Goal: Information Seeking & Learning: Learn about a topic

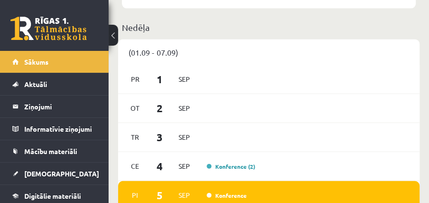
scroll to position [824, 0]
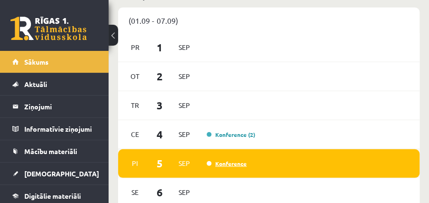
click at [223, 160] on link "Konference" at bounding box center [226, 164] width 40 height 8
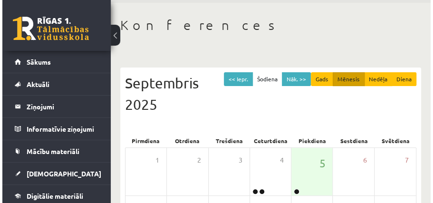
scroll to position [95, 0]
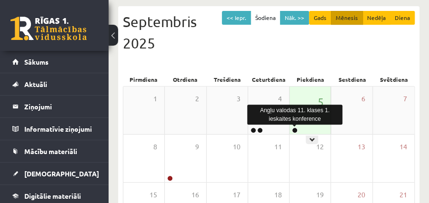
click at [296, 129] on link at bounding box center [295, 131] width 6 height 6
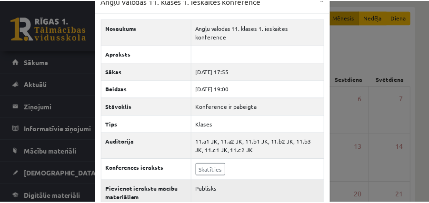
scroll to position [31, 0]
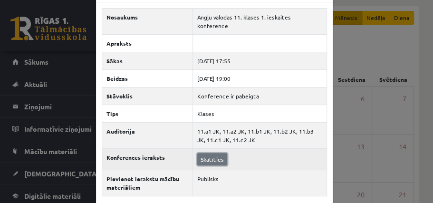
click at [218, 153] on link "Skatīties" at bounding box center [212, 159] width 30 height 12
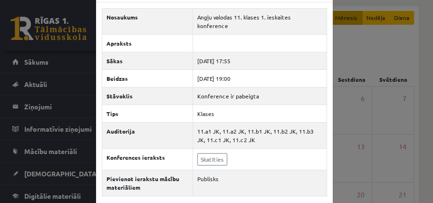
click at [386, 59] on div "Angļu valodas 11. klases 1. ieskaites konference × Nosaukums Angļu valodas 11. …" at bounding box center [216, 101] width 433 height 203
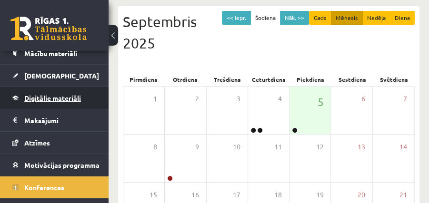
scroll to position [87, 0]
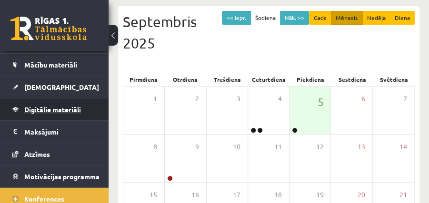
click at [59, 110] on span "Digitālie materiāli" at bounding box center [52, 109] width 57 height 9
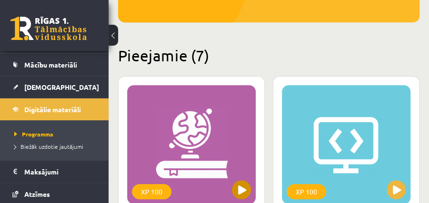
scroll to position [254, 0]
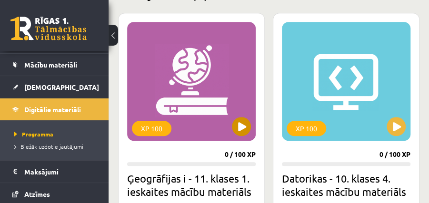
click at [191, 92] on div "XP 100" at bounding box center [191, 81] width 128 height 119
click at [195, 96] on div "XP 100" at bounding box center [191, 81] width 128 height 119
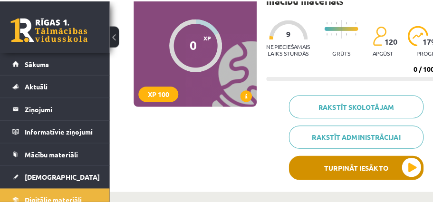
scroll to position [127, 0]
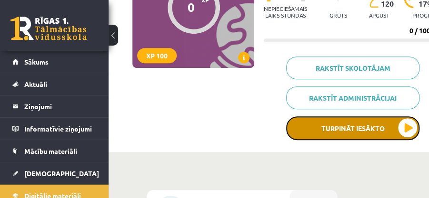
click at [390, 120] on button "Turpināt iesākto" at bounding box center [352, 129] width 133 height 24
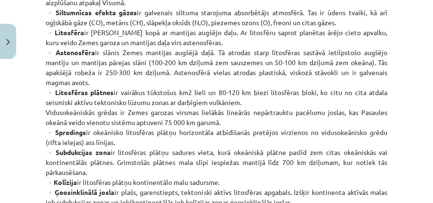
scroll to position [476, 0]
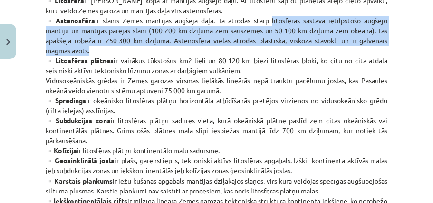
drag, startPoint x: 268, startPoint y: 29, endPoint x: 95, endPoint y: 62, distance: 176.6
click at [95, 62] on p "▫️Atmosfēra nav viendabīga, to veido 4 slāņi - troposfēra, stratosfēra, mezosfē…" at bounding box center [217, 65] width 342 height 599
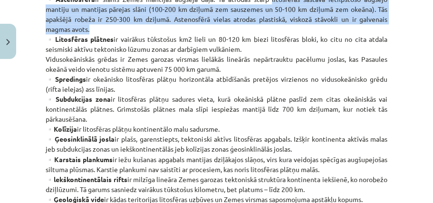
scroll to position [507, 0]
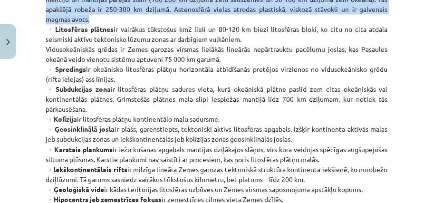
drag, startPoint x: 50, startPoint y: 40, endPoint x: 239, endPoint y: 68, distance: 190.4
click at [239, 68] on p "▫️Atmosfēra nav viendabīga, to veido 4 slāņi - troposfēra, stratosfēra, mezosfē…" at bounding box center [217, 34] width 342 height 599
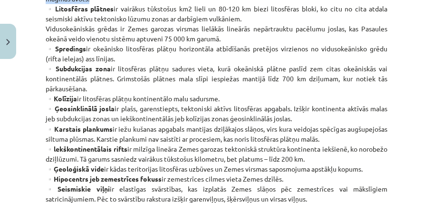
scroll to position [539, 0]
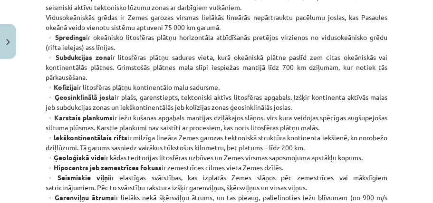
click at [47, 29] on p "▫️Atmosfēra nav viendabīga, to veido 4 slāņi - troposfēra, stratosfēra, mezosfē…" at bounding box center [217, 2] width 342 height 599
drag, startPoint x: 46, startPoint y: 26, endPoint x: 226, endPoint y: 39, distance: 180.3
click at [226, 39] on p "▫️Atmosfēra nav viendabīga, to veido 4 slāņi - troposfēra, stratosfēra, mezosfē…" at bounding box center [217, 2] width 342 height 599
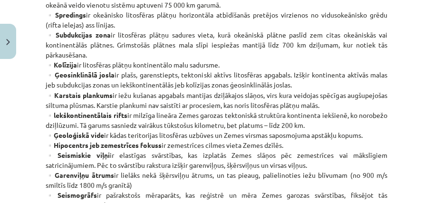
scroll to position [571, 0]
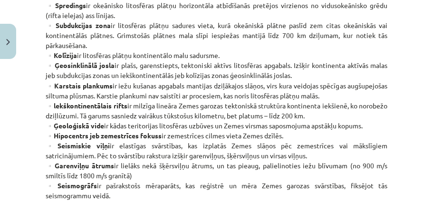
drag, startPoint x: 50, startPoint y: 14, endPoint x: 118, endPoint y: 29, distance: 69.5
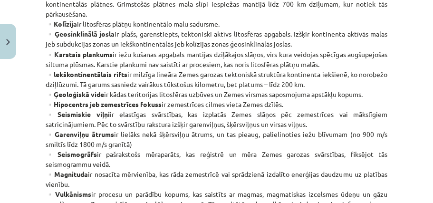
scroll to position [598, 0]
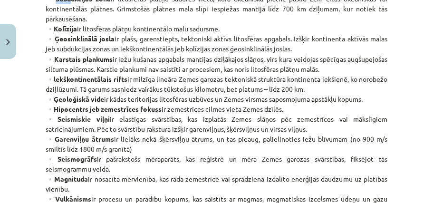
drag, startPoint x: 51, startPoint y: 3, endPoint x: 92, endPoint y: 30, distance: 49.1
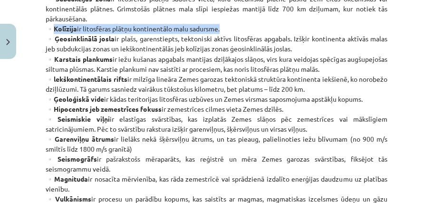
drag, startPoint x: 51, startPoint y: 38, endPoint x: 218, endPoint y: 39, distance: 167.0
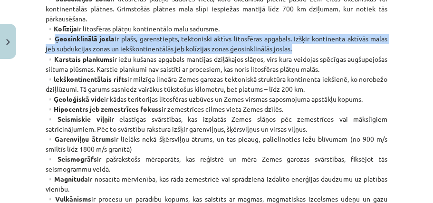
drag, startPoint x: 51, startPoint y: 49, endPoint x: 292, endPoint y: 59, distance: 241.0
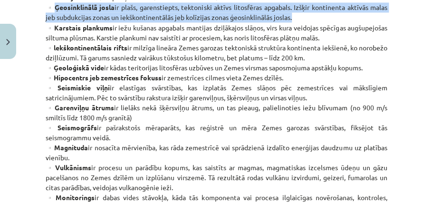
drag, startPoint x: 54, startPoint y: 36, endPoint x: 369, endPoint y: 50, distance: 315.3
drag, startPoint x: 52, startPoint y: 56, endPoint x: 341, endPoint y: 65, distance: 288.9
drag, startPoint x: 50, startPoint y: 76, endPoint x: 366, endPoint y: 74, distance: 315.4
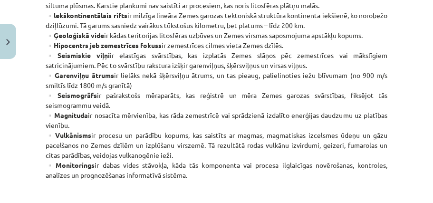
drag, startPoint x: 285, startPoint y: 2, endPoint x: 173, endPoint y: 89, distance: 142.0
drag, startPoint x: 50, startPoint y: 54, endPoint x: 215, endPoint y: 0, distance: 173.2
drag, startPoint x: 52, startPoint y: 64, endPoint x: 315, endPoint y: 72, distance: 262.7
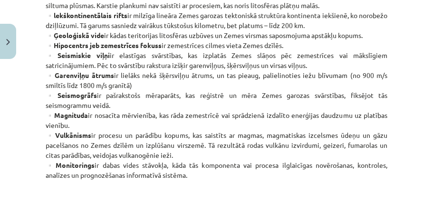
drag, startPoint x: 51, startPoint y: 83, endPoint x: 137, endPoint y: 96, distance: 87.1
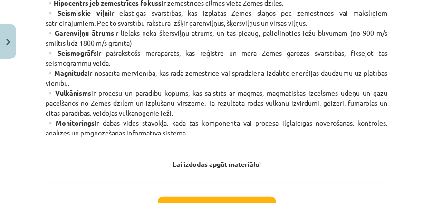
scroll to position [693, 0]
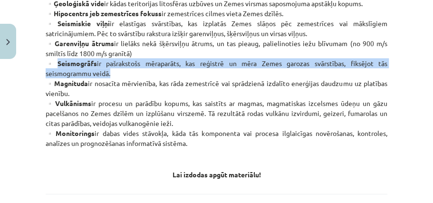
drag, startPoint x: 53, startPoint y: 71, endPoint x: 124, endPoint y: 86, distance: 72.4
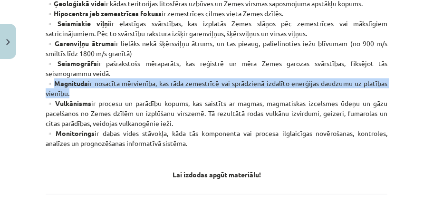
drag, startPoint x: 52, startPoint y: 91, endPoint x: 72, endPoint y: 103, distance: 23.3
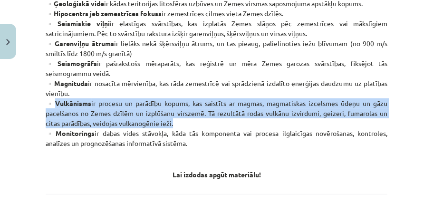
drag, startPoint x: 50, startPoint y: 113, endPoint x: 186, endPoint y: 131, distance: 137.3
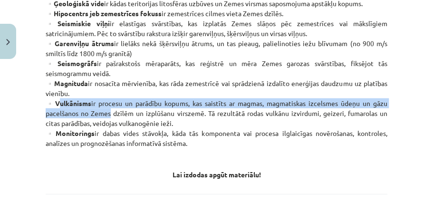
drag, startPoint x: 52, startPoint y: 112, endPoint x: 109, endPoint y: 118, distance: 57.0
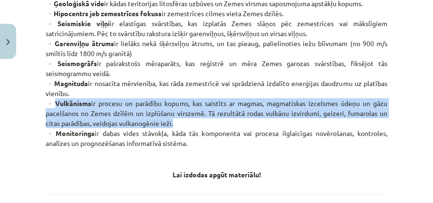
drag, startPoint x: 51, startPoint y: 111, endPoint x: 191, endPoint y: 130, distance: 140.8
copy p "Vulkānisms ir procesu un parādību kopums, kas saistīts ar magmas, magmatiskas i…"
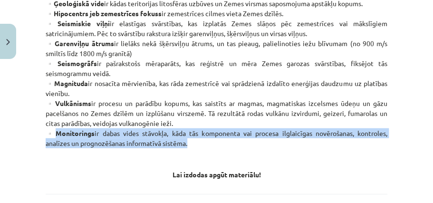
drag, startPoint x: 52, startPoint y: 143, endPoint x: 241, endPoint y: 153, distance: 188.6
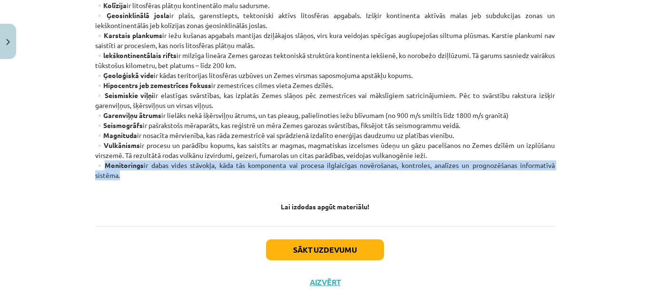
scroll to position [588, 0]
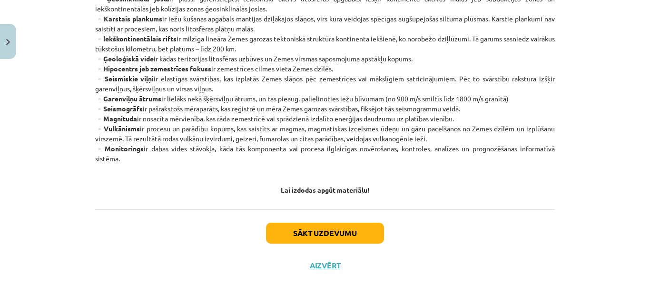
click at [355, 203] on button "Sākt uzdevumu" at bounding box center [325, 233] width 118 height 21
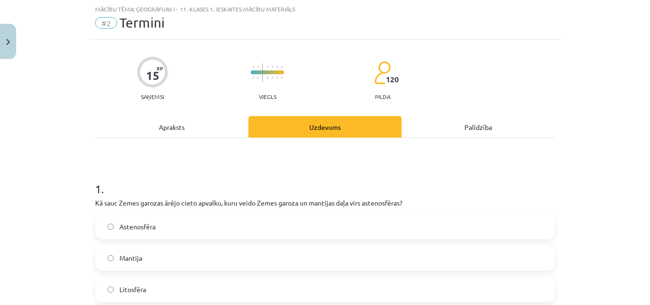
scroll to position [71, 0]
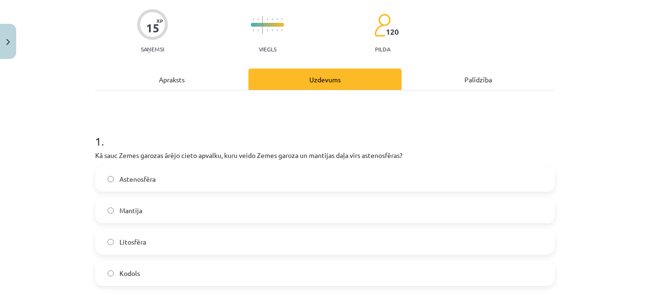
drag, startPoint x: 446, startPoint y: 137, endPoint x: 357, endPoint y: 127, distance: 89.5
click at [357, 127] on h1 "1 ." at bounding box center [325, 132] width 460 height 29
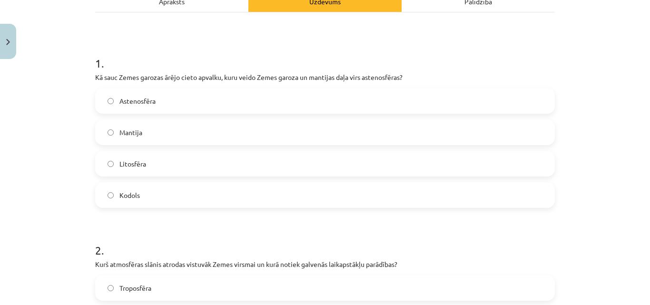
scroll to position [102, 0]
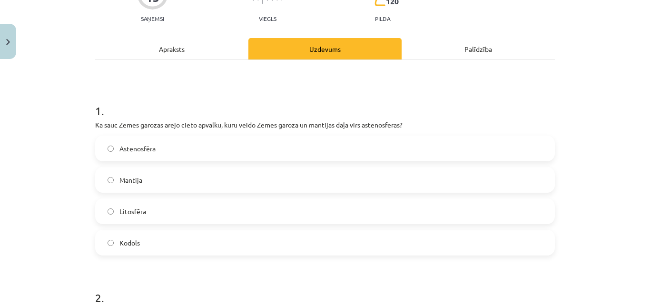
click at [177, 203] on label "Litosfēra" at bounding box center [325, 211] width 458 height 24
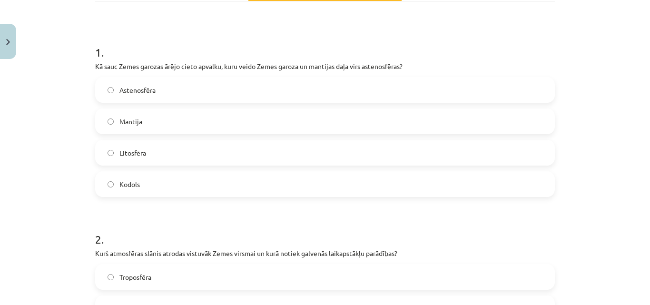
scroll to position [292, 0]
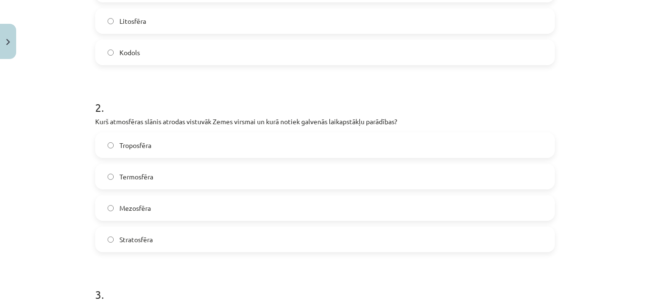
click at [187, 147] on label "Troposfēra" at bounding box center [325, 145] width 458 height 24
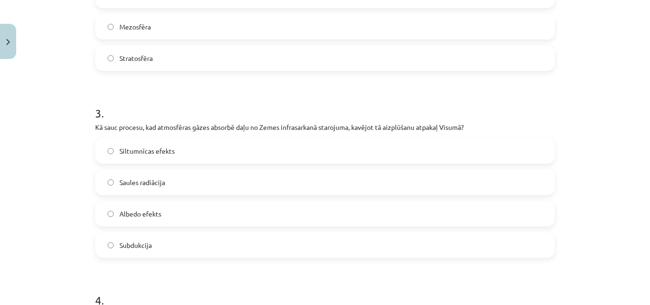
scroll to position [482, 0]
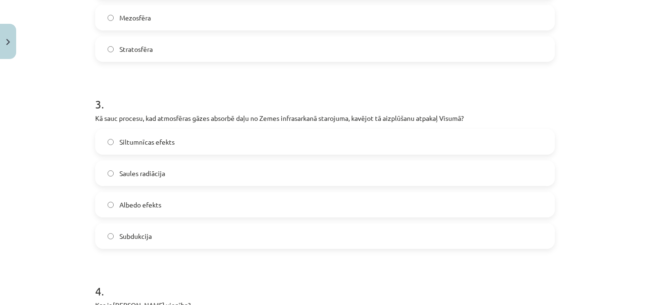
click at [200, 145] on label "Siltumnīcas efekts" at bounding box center [325, 142] width 458 height 24
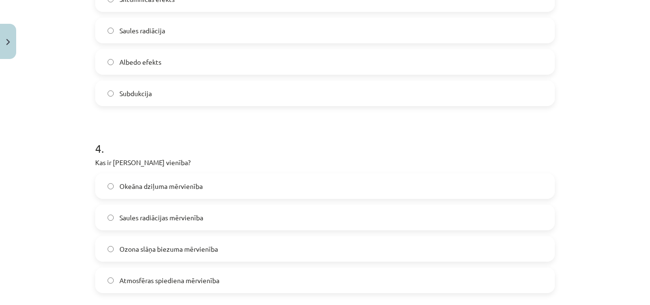
scroll to position [673, 0]
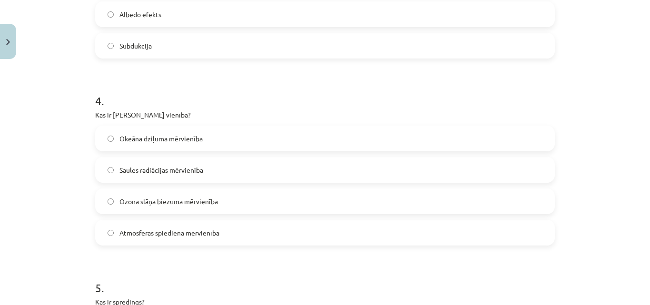
click at [173, 203] on span "Ozona slāņa biezuma mērvienība" at bounding box center [168, 201] width 98 height 10
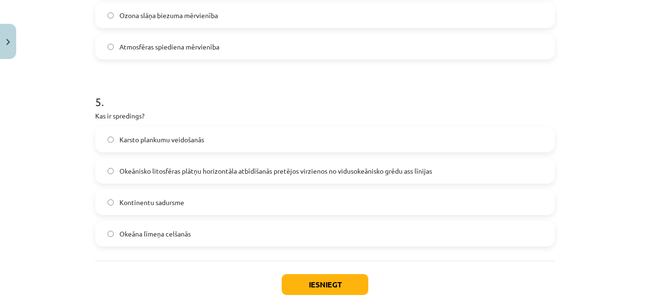
scroll to position [863, 0]
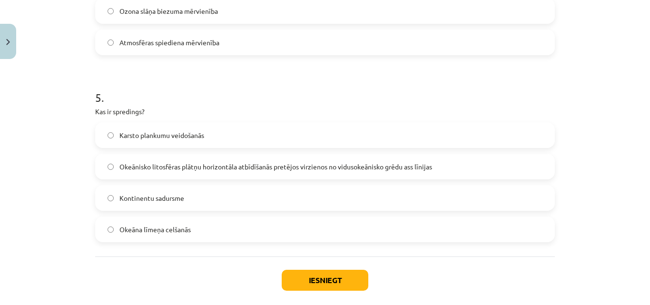
click at [184, 170] on span "Okeānisko litosfēras plātņu horizontāla atbīdīšanās pretējos virzienos no vidus…" at bounding box center [275, 167] width 313 height 10
click at [308, 203] on button "Iesniegt" at bounding box center [325, 280] width 87 height 21
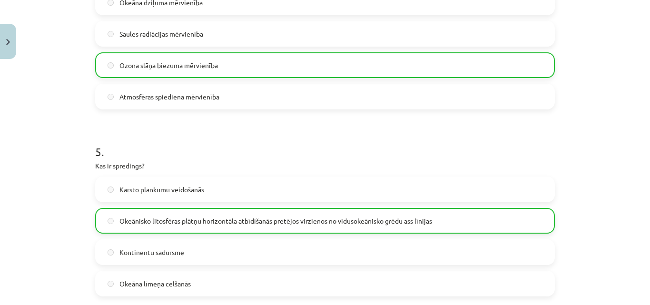
scroll to position [941, 0]
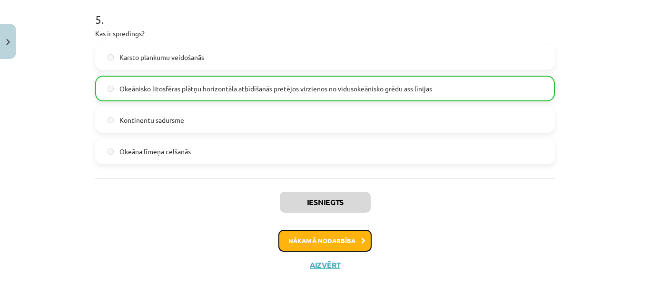
click at [324, 203] on button "Nākamā nodarbība" at bounding box center [324, 241] width 93 height 22
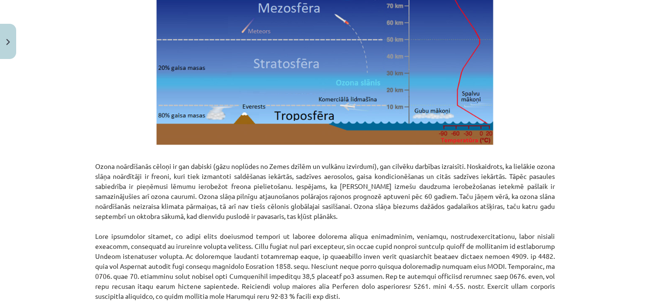
scroll to position [1250, 0]
